Goal: Transaction & Acquisition: Purchase product/service

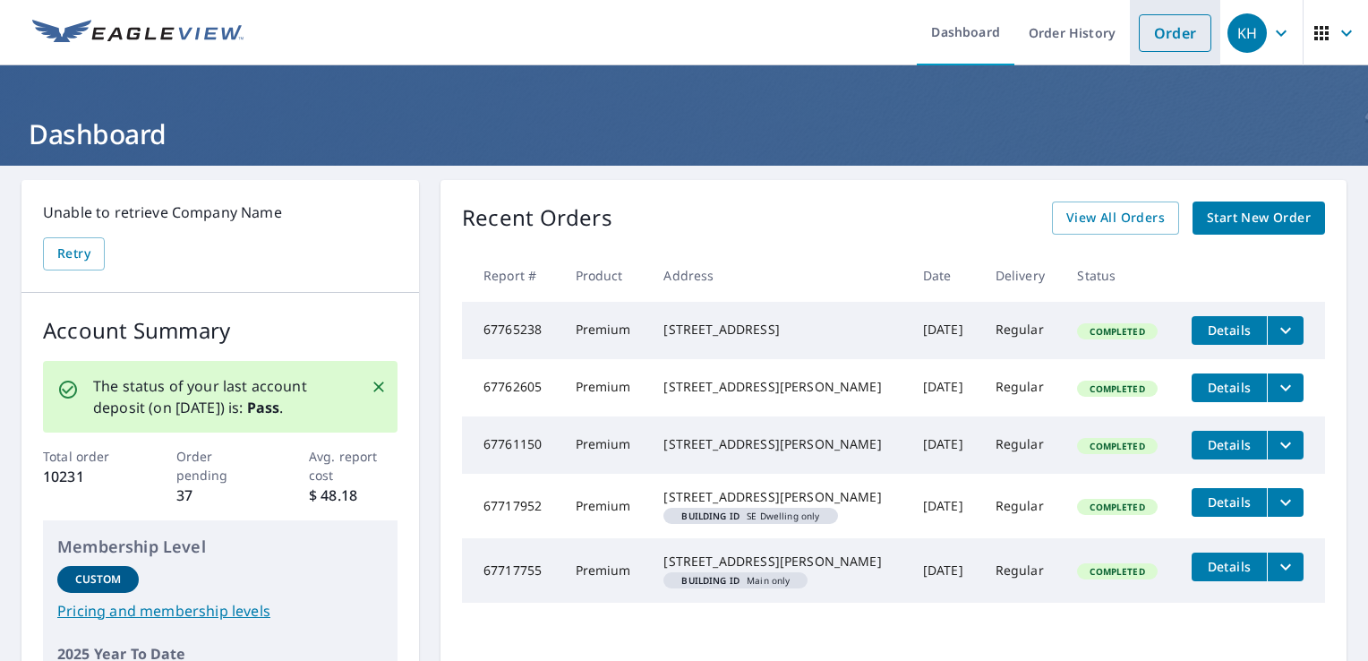
click at [1166, 43] on link "Order" at bounding box center [1175, 33] width 73 height 38
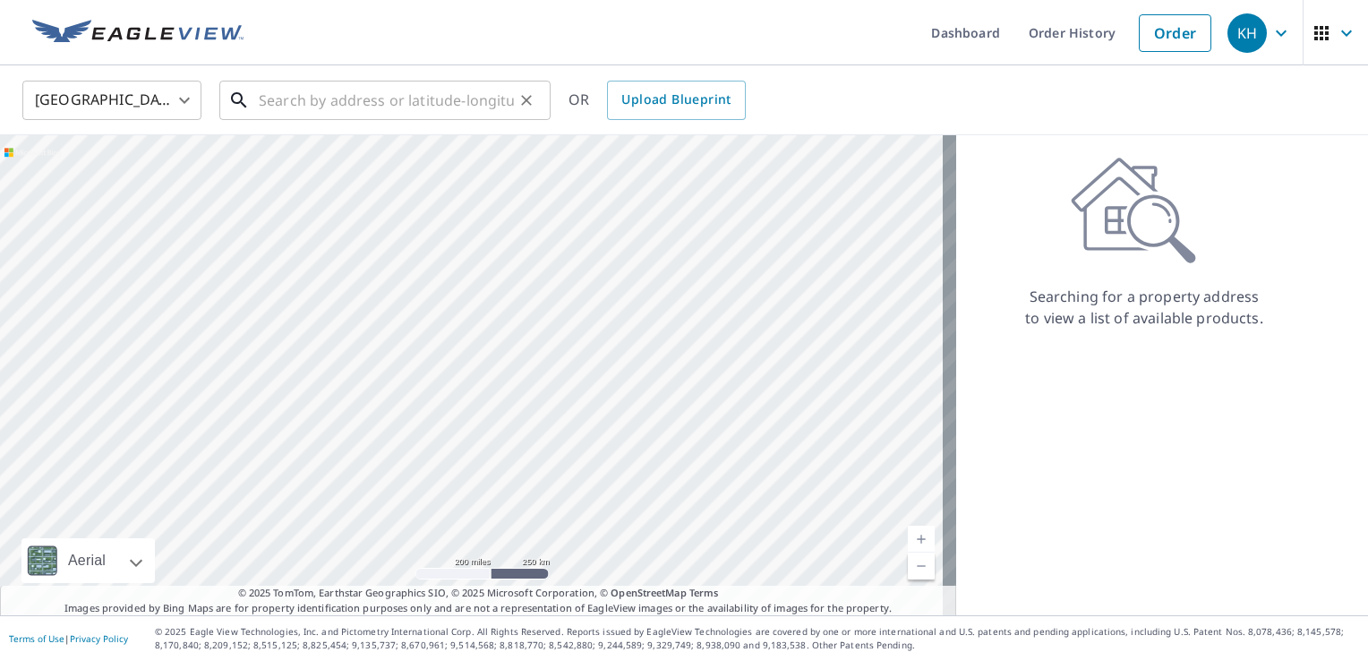
click at [263, 106] on input "text" at bounding box center [386, 100] width 255 height 50
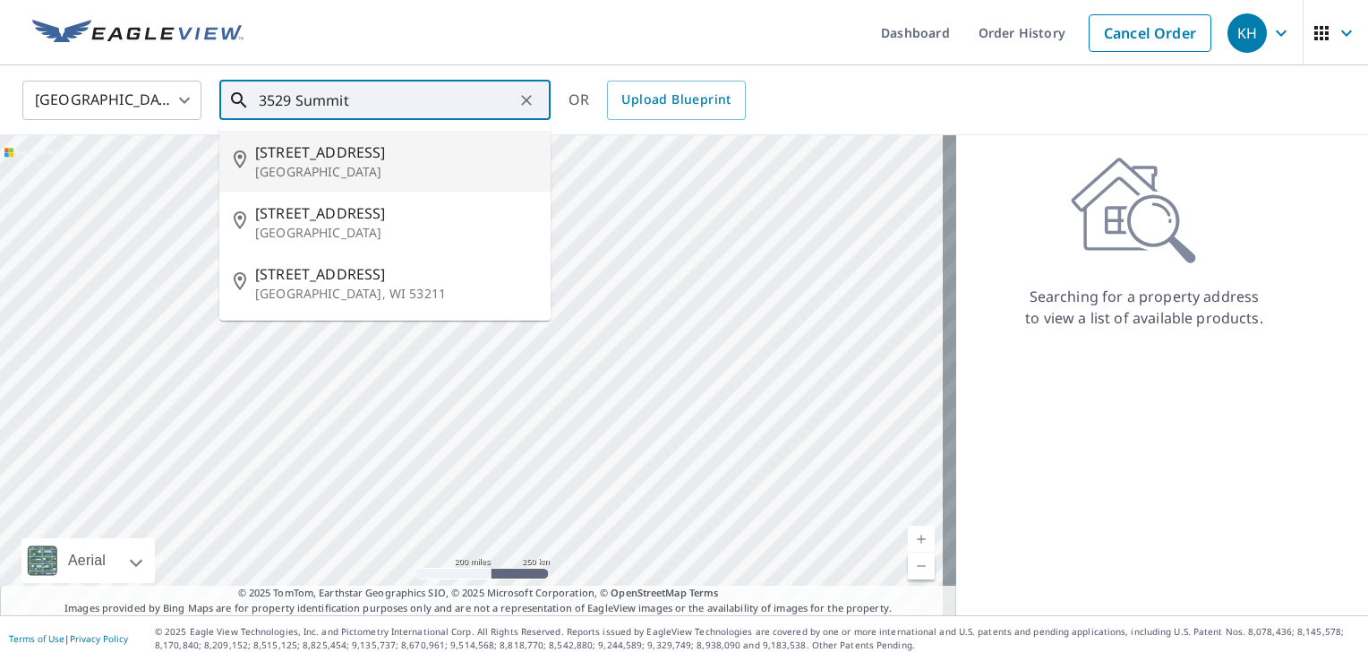
click at [294, 161] on span "[STREET_ADDRESS]" at bounding box center [395, 151] width 281 height 21
type input "[STREET_ADDRESS]"
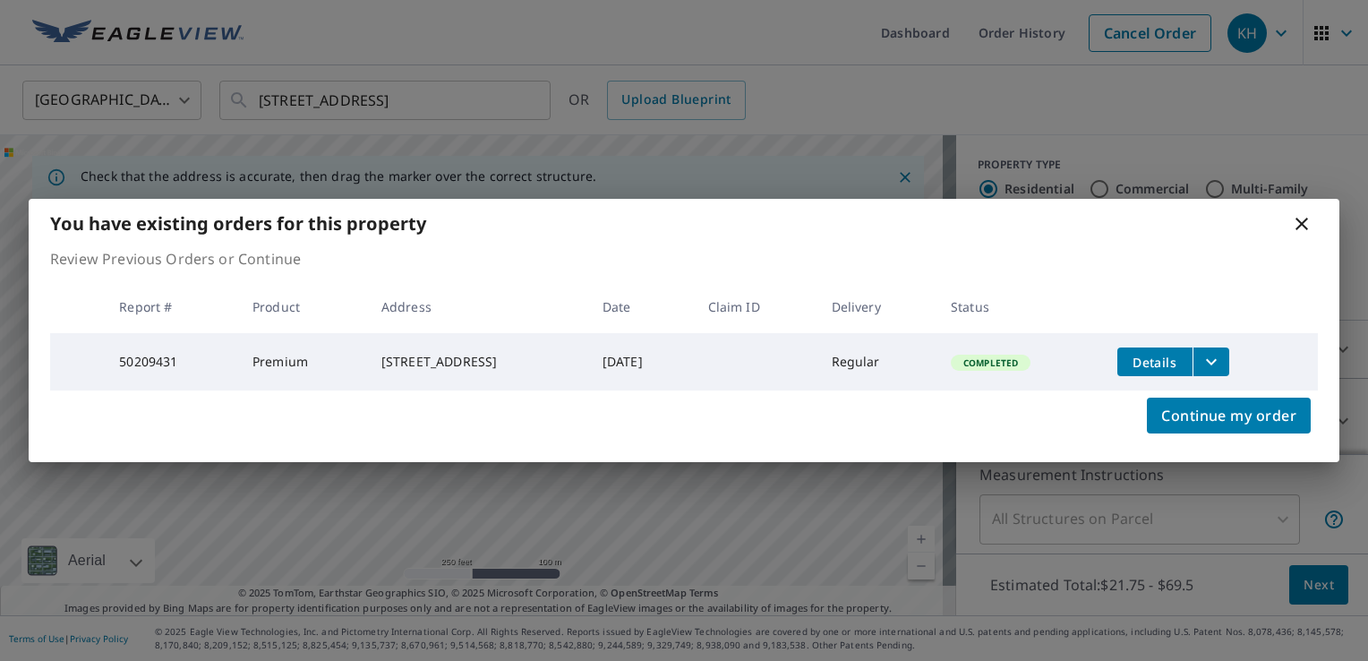
click at [1298, 219] on icon at bounding box center [1301, 223] width 21 height 21
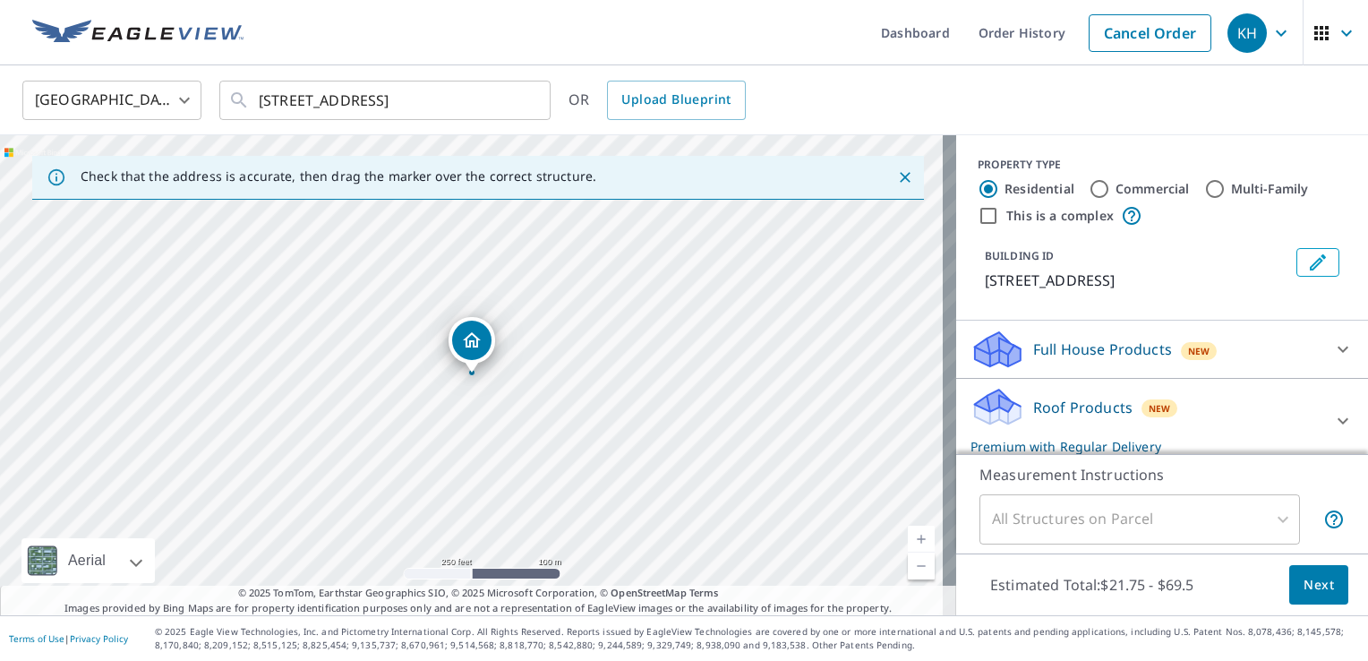
click at [1304, 589] on span "Next" at bounding box center [1319, 585] width 30 height 22
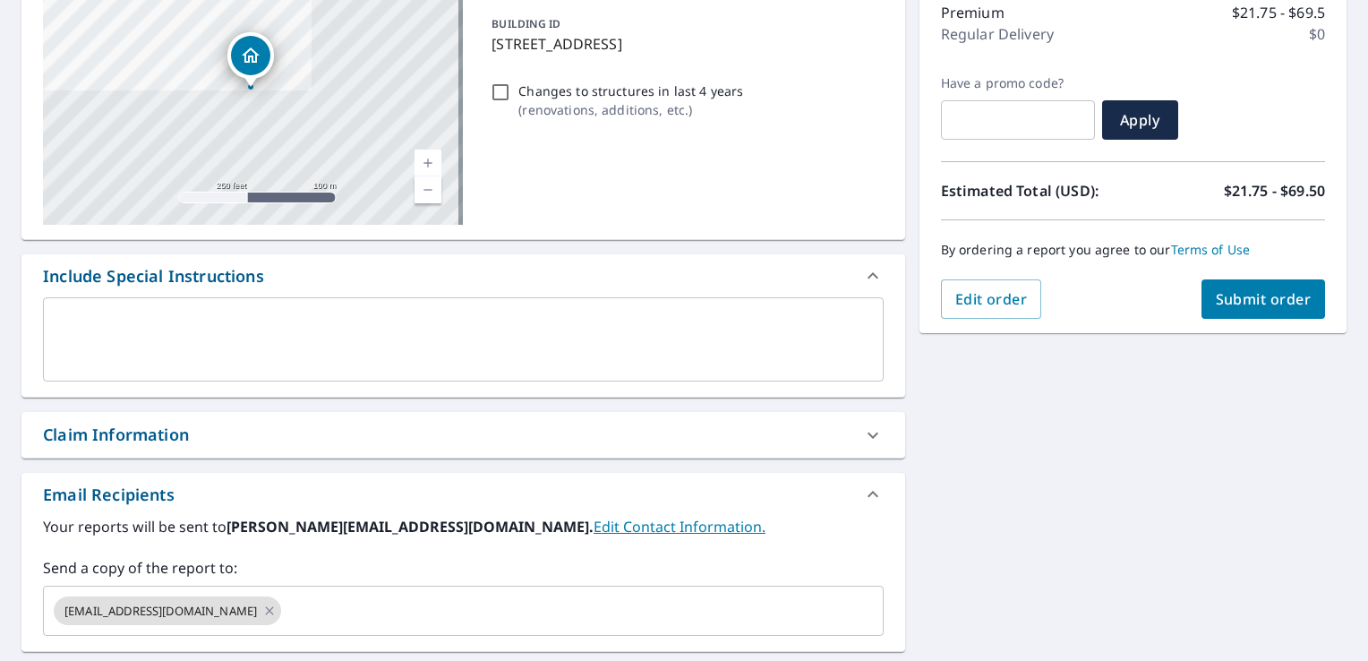
scroll to position [311, 0]
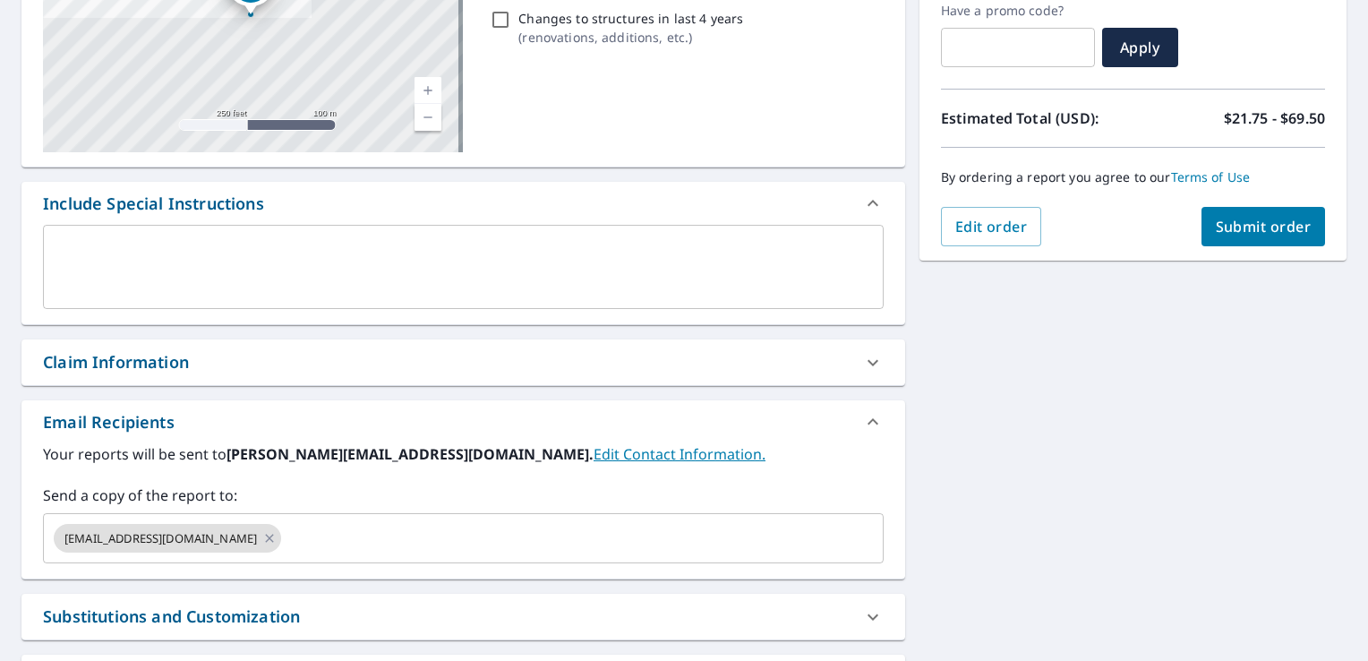
click at [863, 359] on icon at bounding box center [872, 362] width 21 height 21
checkbox input "true"
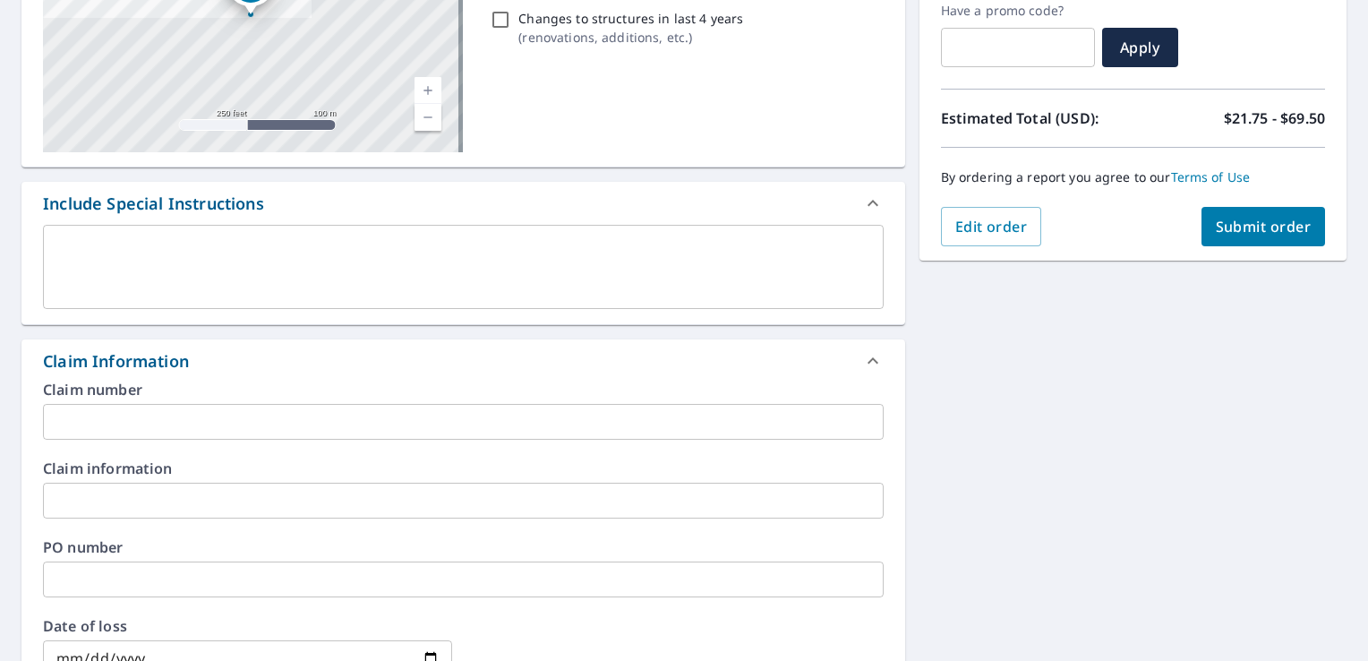
click at [114, 417] on input "text" at bounding box center [463, 422] width 841 height 36
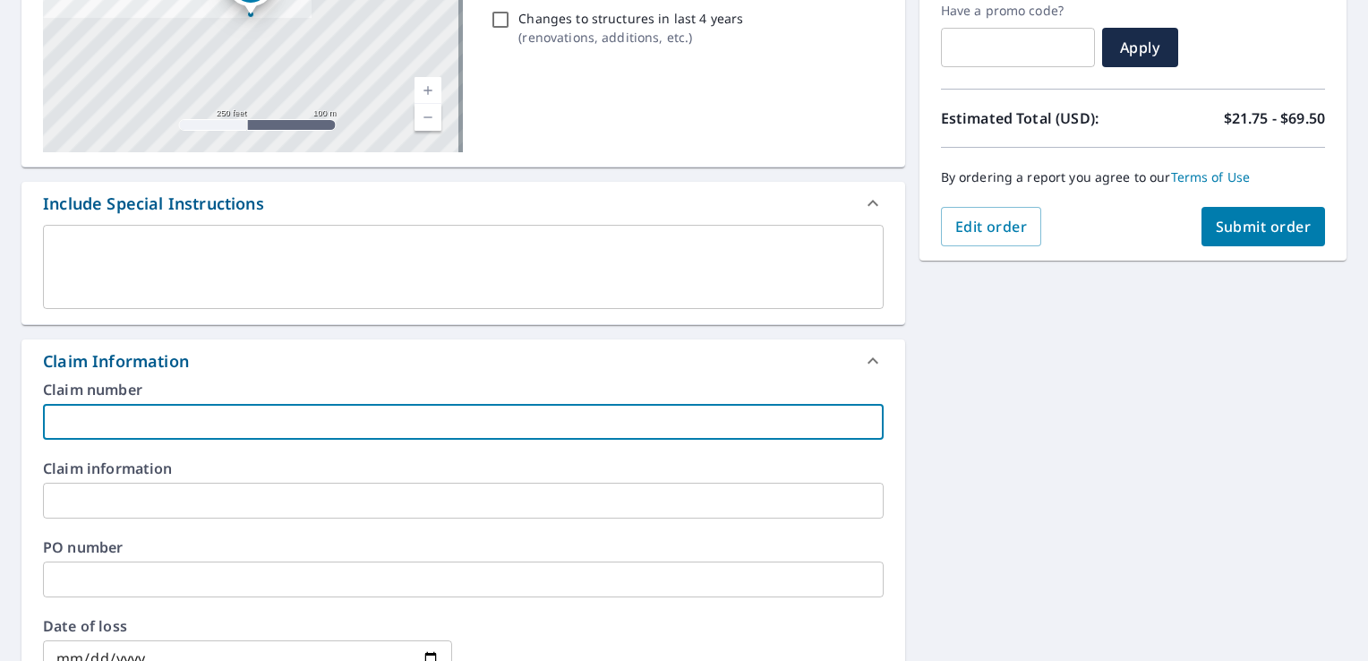
type input "[PERSON_NAME]"
click at [864, 360] on icon at bounding box center [872, 360] width 21 height 21
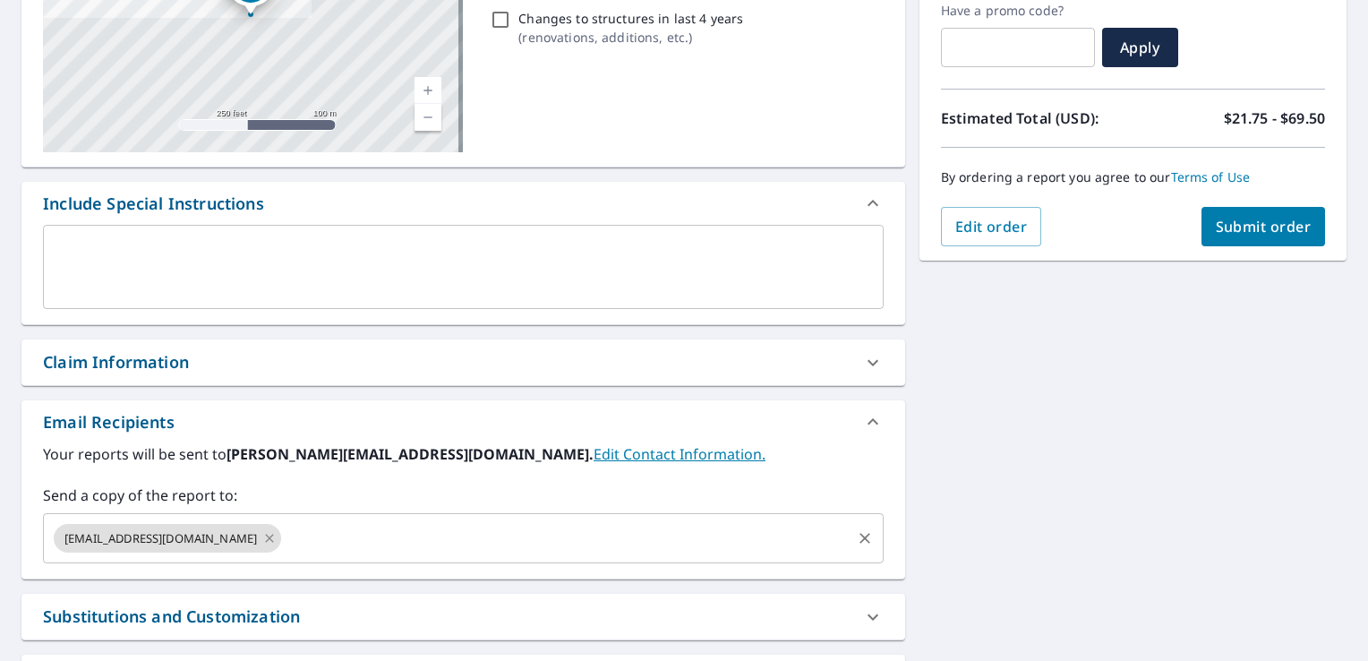
click at [266, 537] on icon at bounding box center [270, 538] width 8 height 8
checkbox input "true"
click at [61, 534] on input "text" at bounding box center [450, 538] width 798 height 34
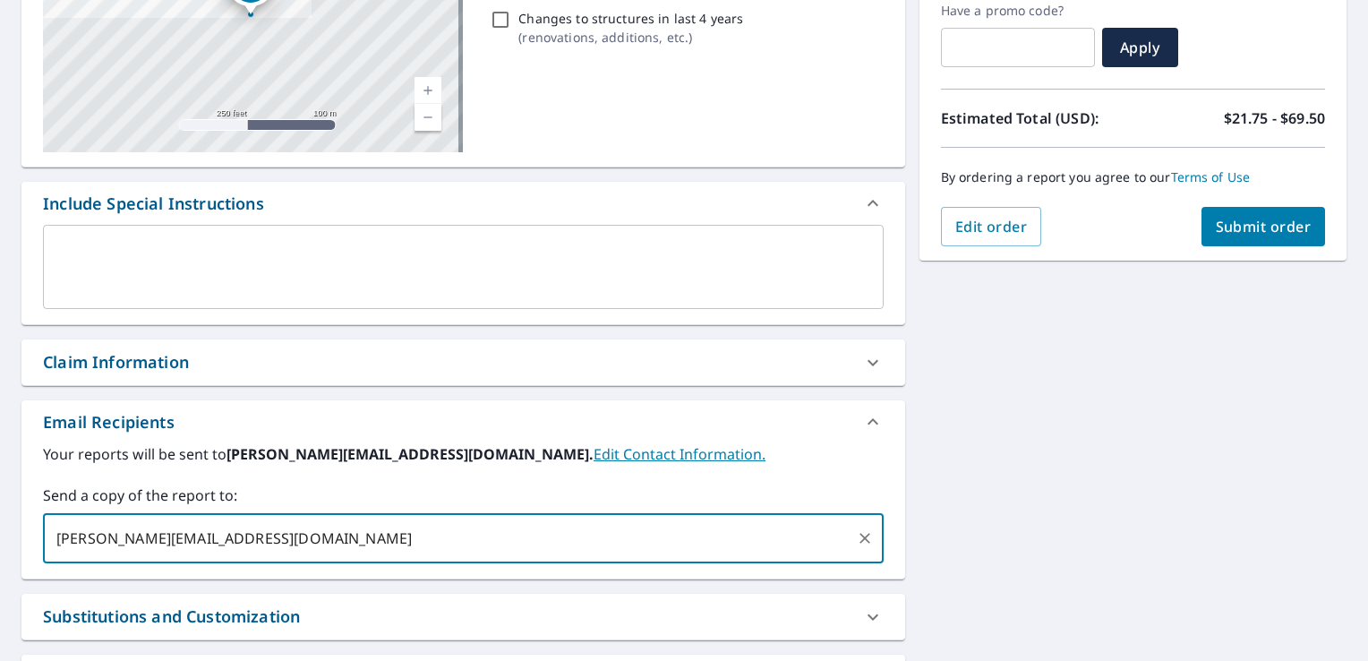
type input "[PERSON_NAME][EMAIL_ADDRESS][DOMAIN_NAME]"
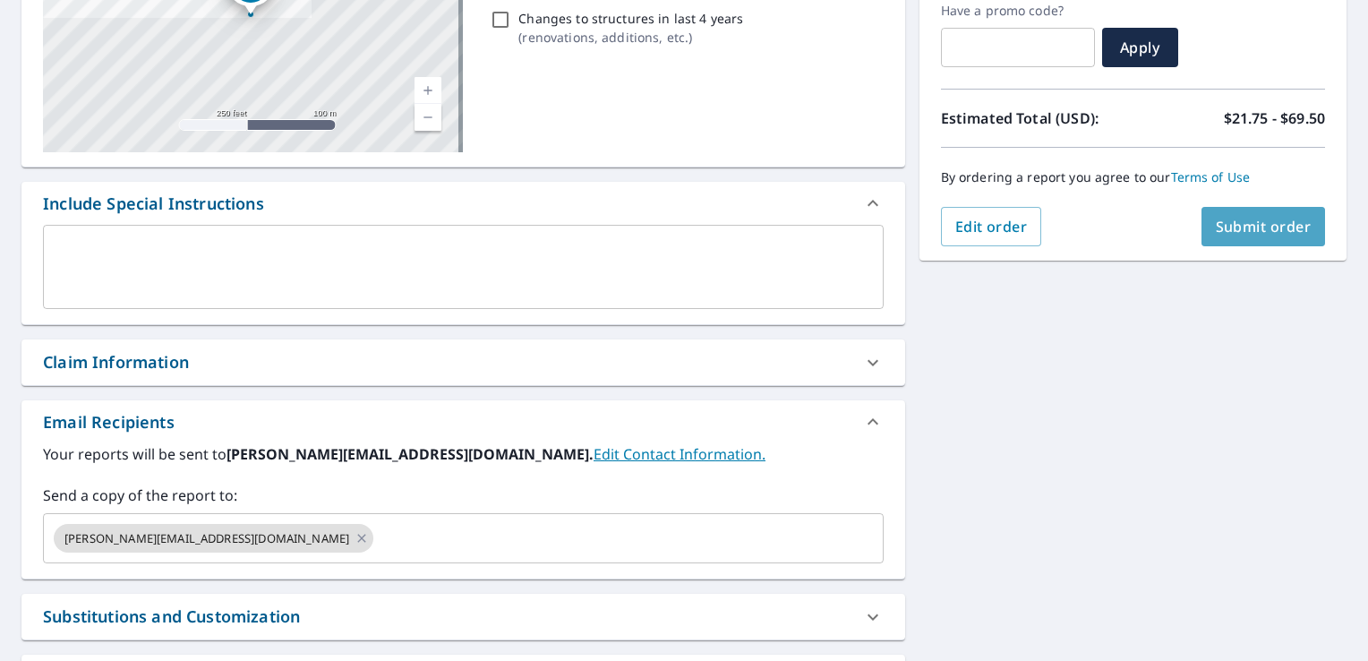
click at [1224, 219] on span "Submit order" at bounding box center [1264, 227] width 96 height 20
checkbox input "true"
